Goal: Navigation & Orientation: Find specific page/section

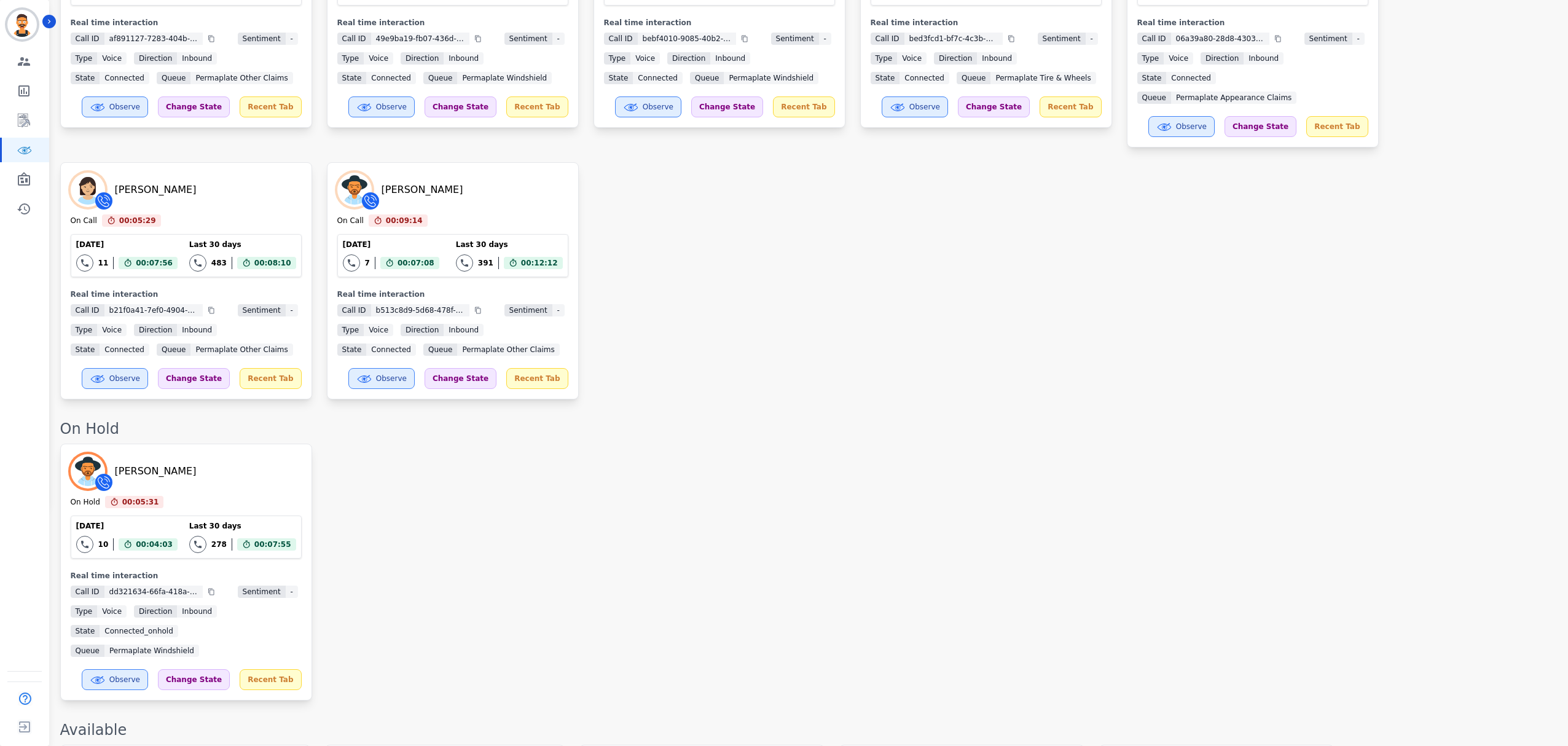
scroll to position [573, 0]
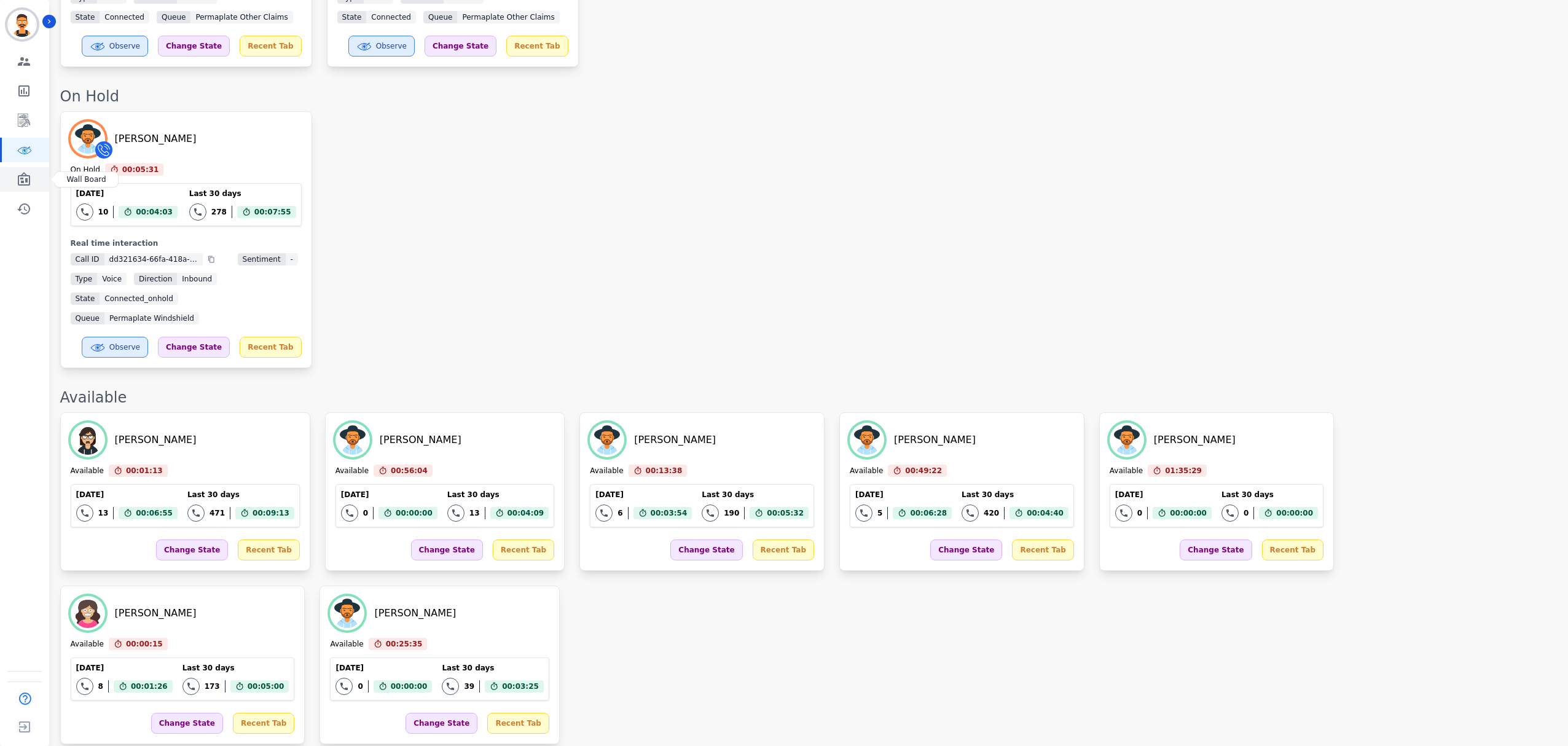
click at [23, 172] on icon "Sidebar" at bounding box center [24, 179] width 15 height 15
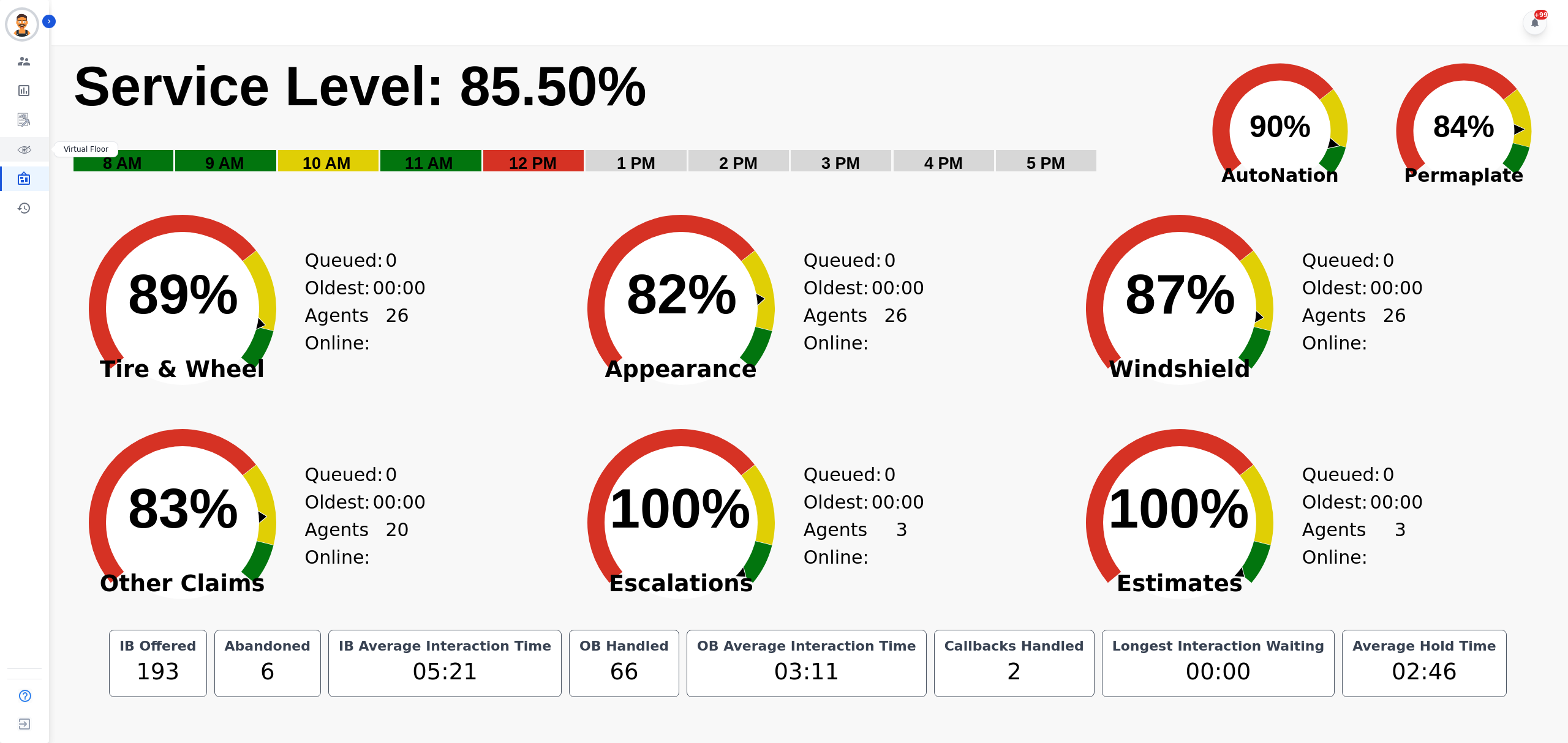
click at [28, 150] on icon "Sidebar" at bounding box center [24, 149] width 15 height 15
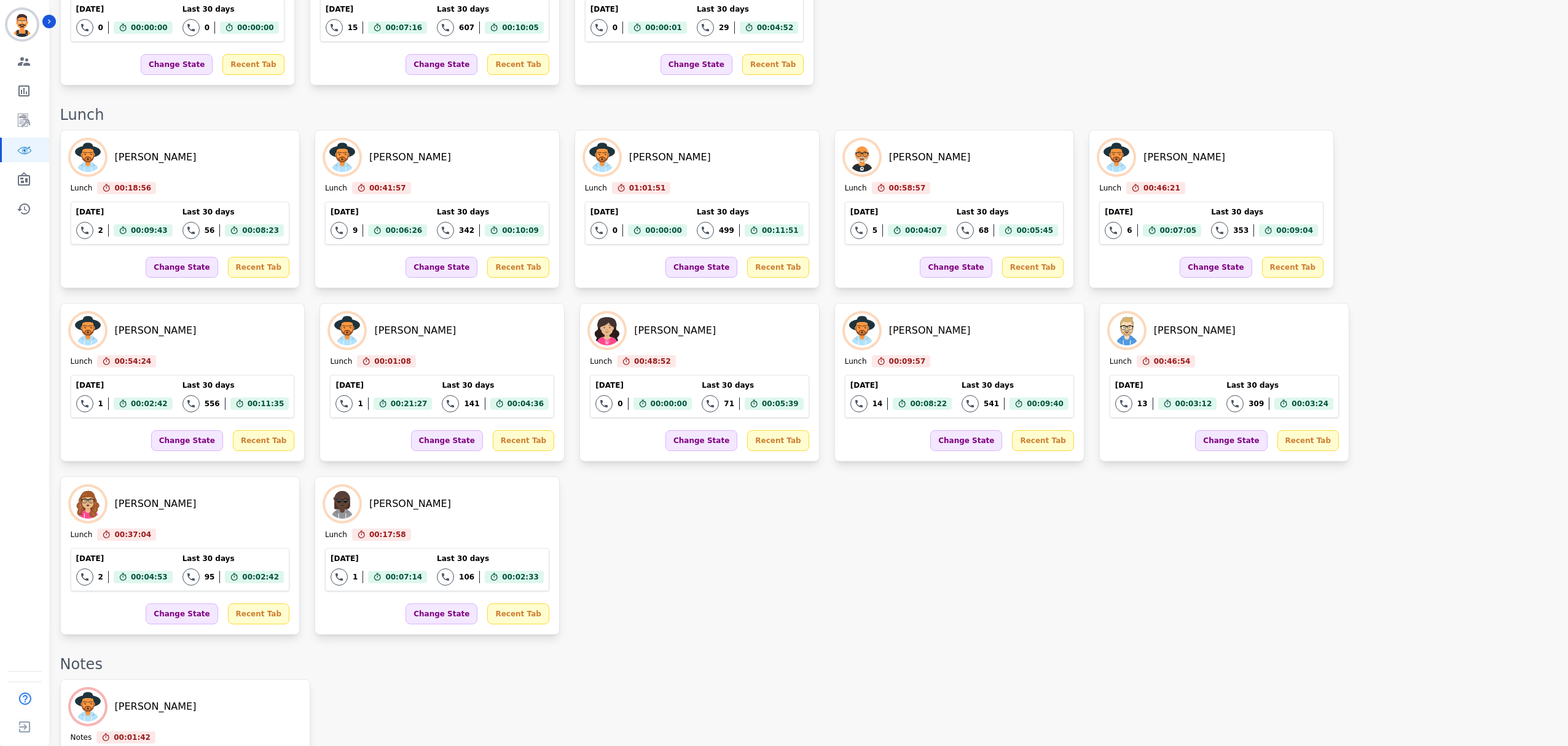
scroll to position [1748, 0]
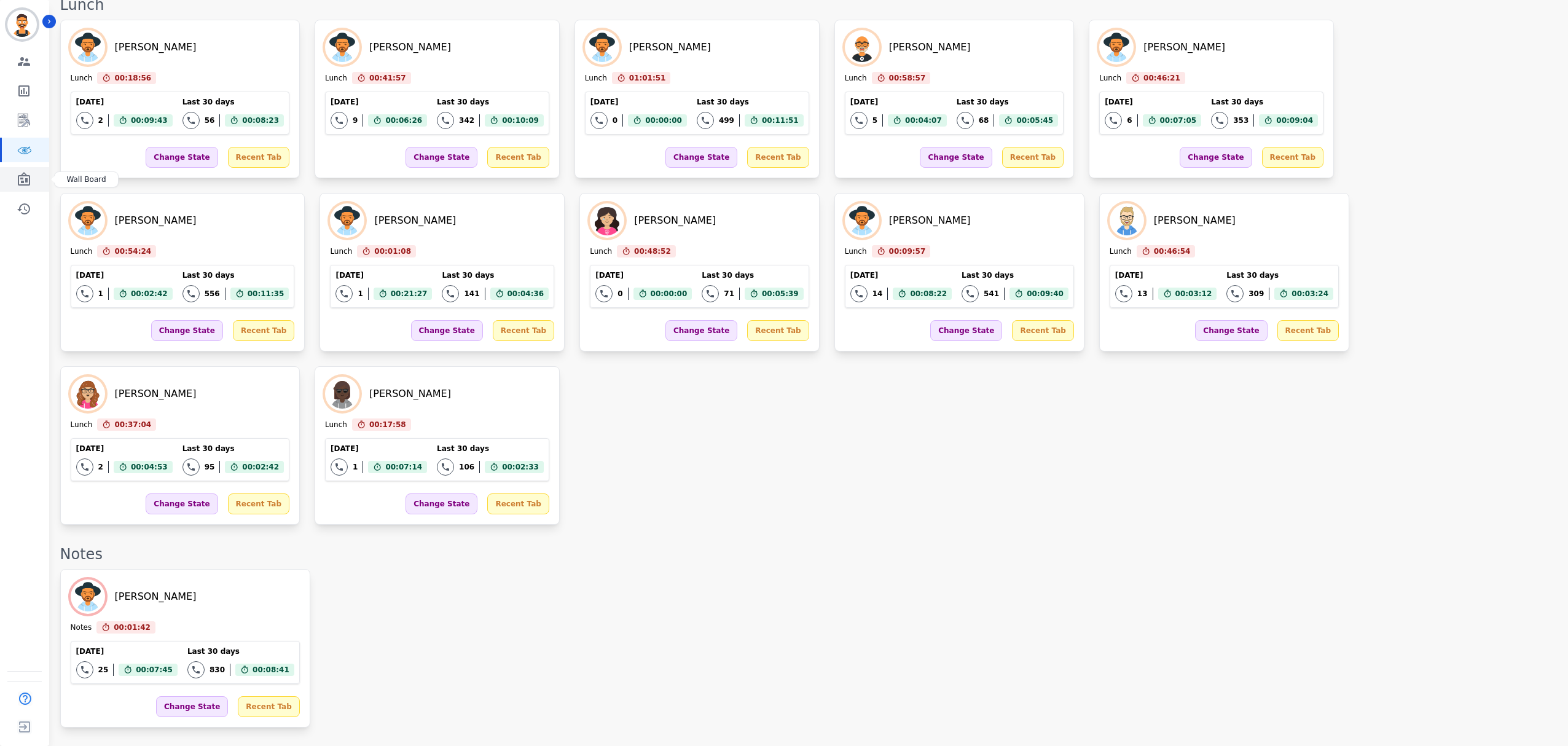
click at [23, 176] on icon "Sidebar" at bounding box center [24, 179] width 12 height 14
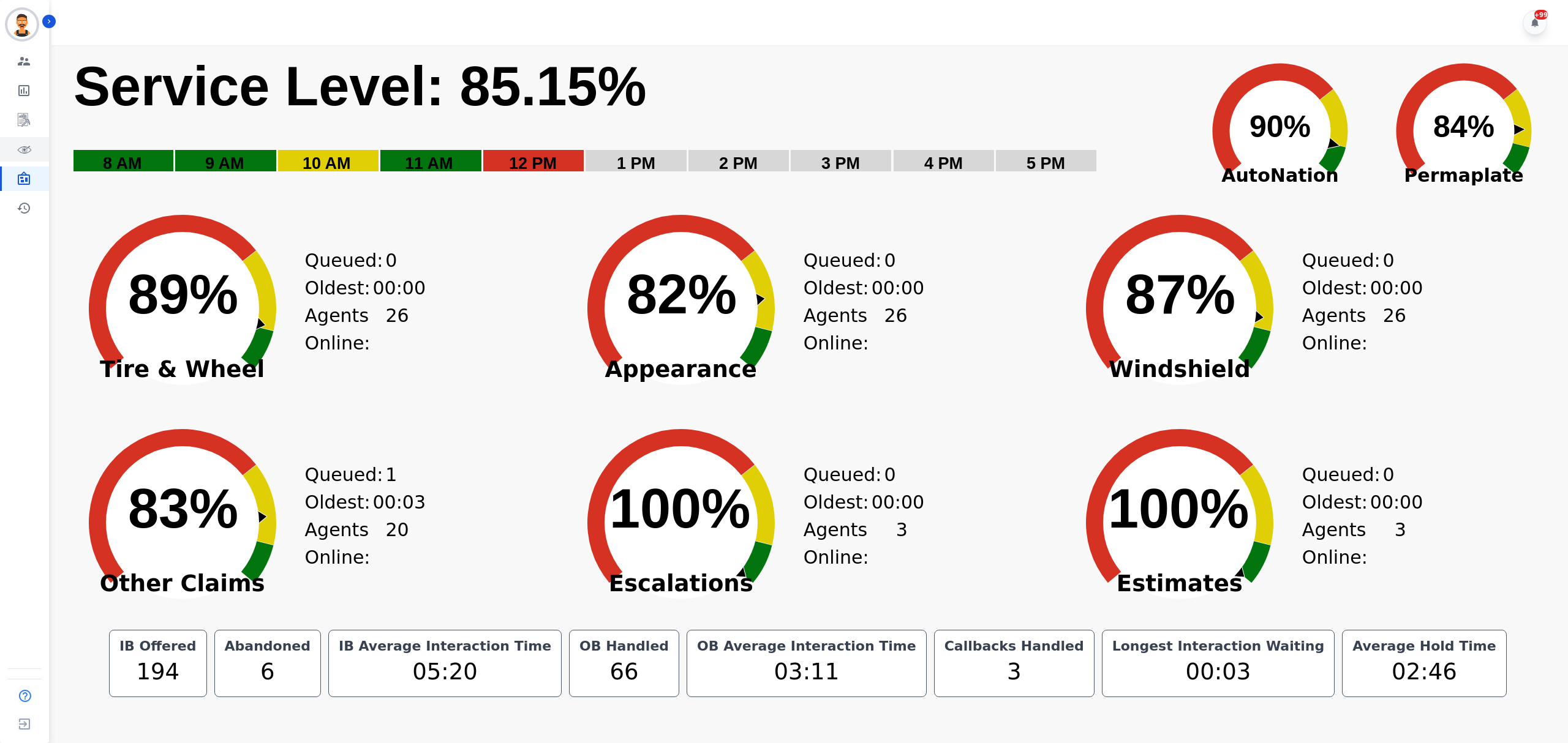
click at [30, 147] on link "Sidebar" at bounding box center [25, 149] width 47 height 25
